Goal: Information Seeking & Learning: Learn about a topic

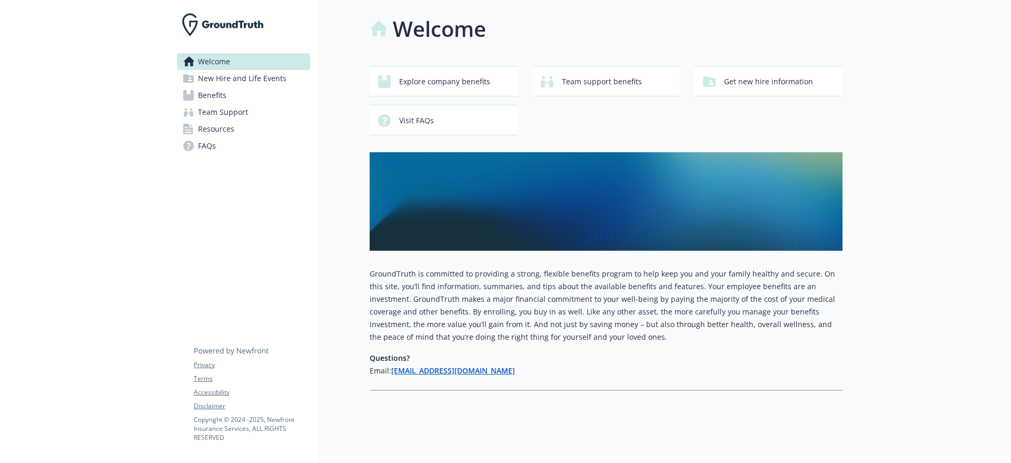
click at [247, 88] on link "Benefits" at bounding box center [243, 95] width 133 height 17
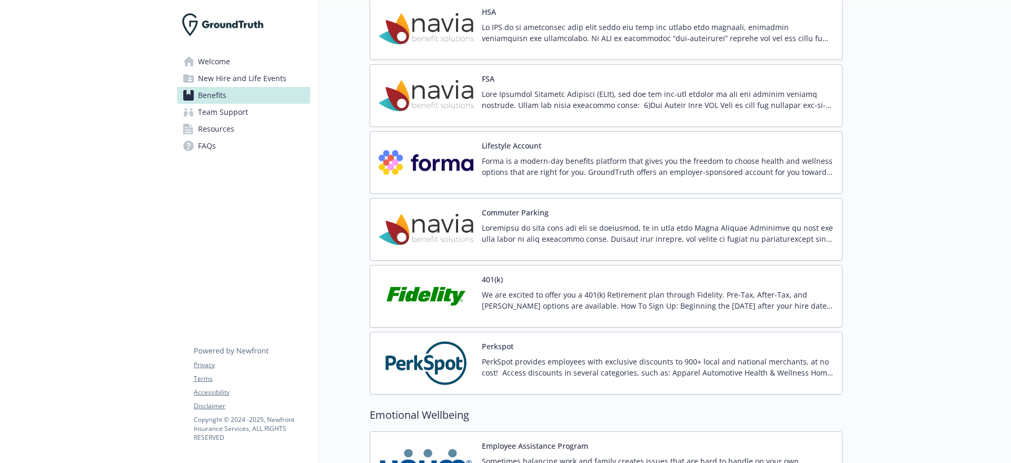
click at [493, 143] on button "Lifestyle Account" at bounding box center [512, 145] width 60 height 11
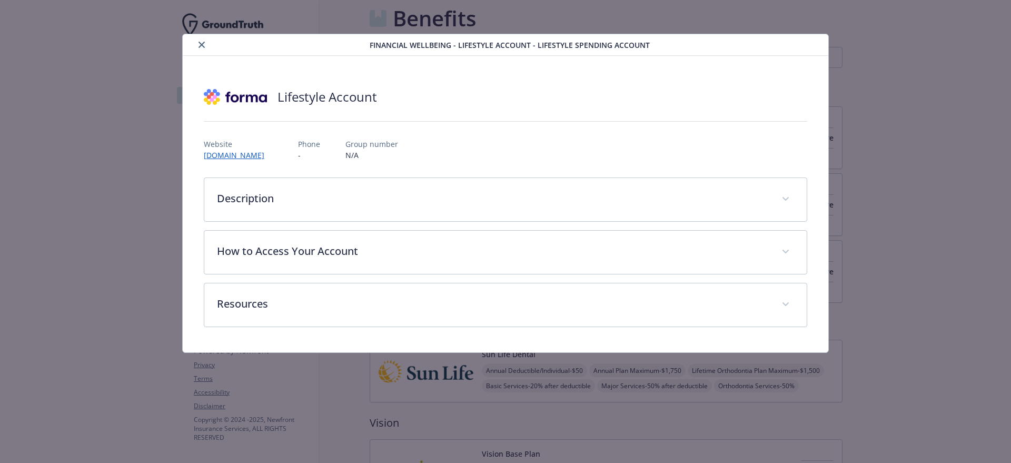
scroll to position [1185, 0]
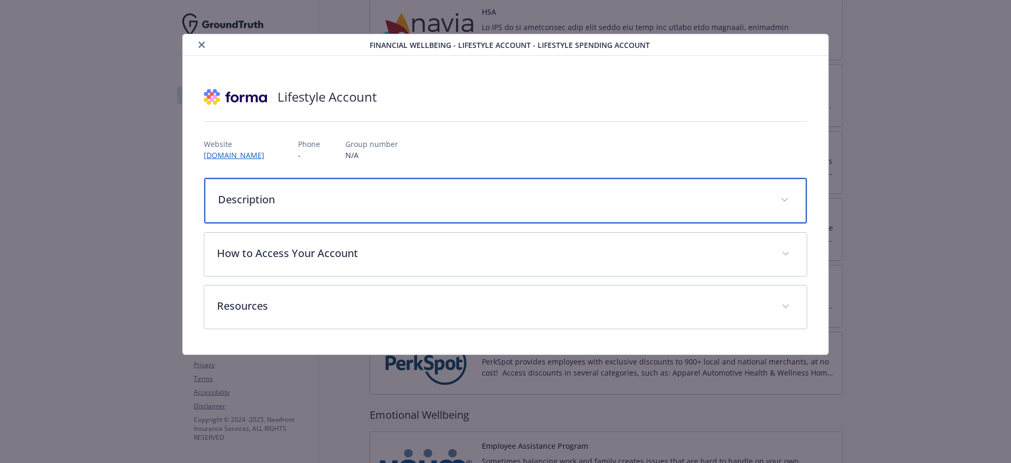
click at [334, 194] on p "Description" at bounding box center [493, 200] width 550 height 16
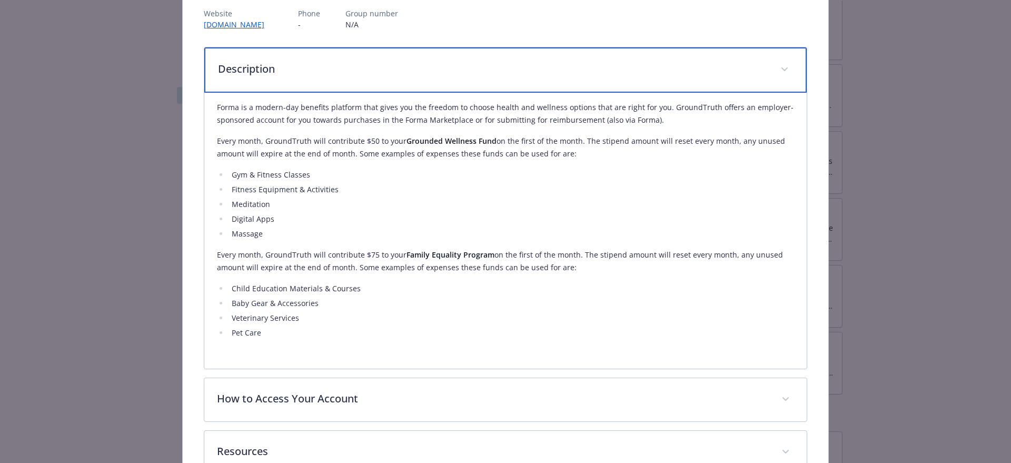
scroll to position [132, 0]
